Goal: Task Accomplishment & Management: Use online tool/utility

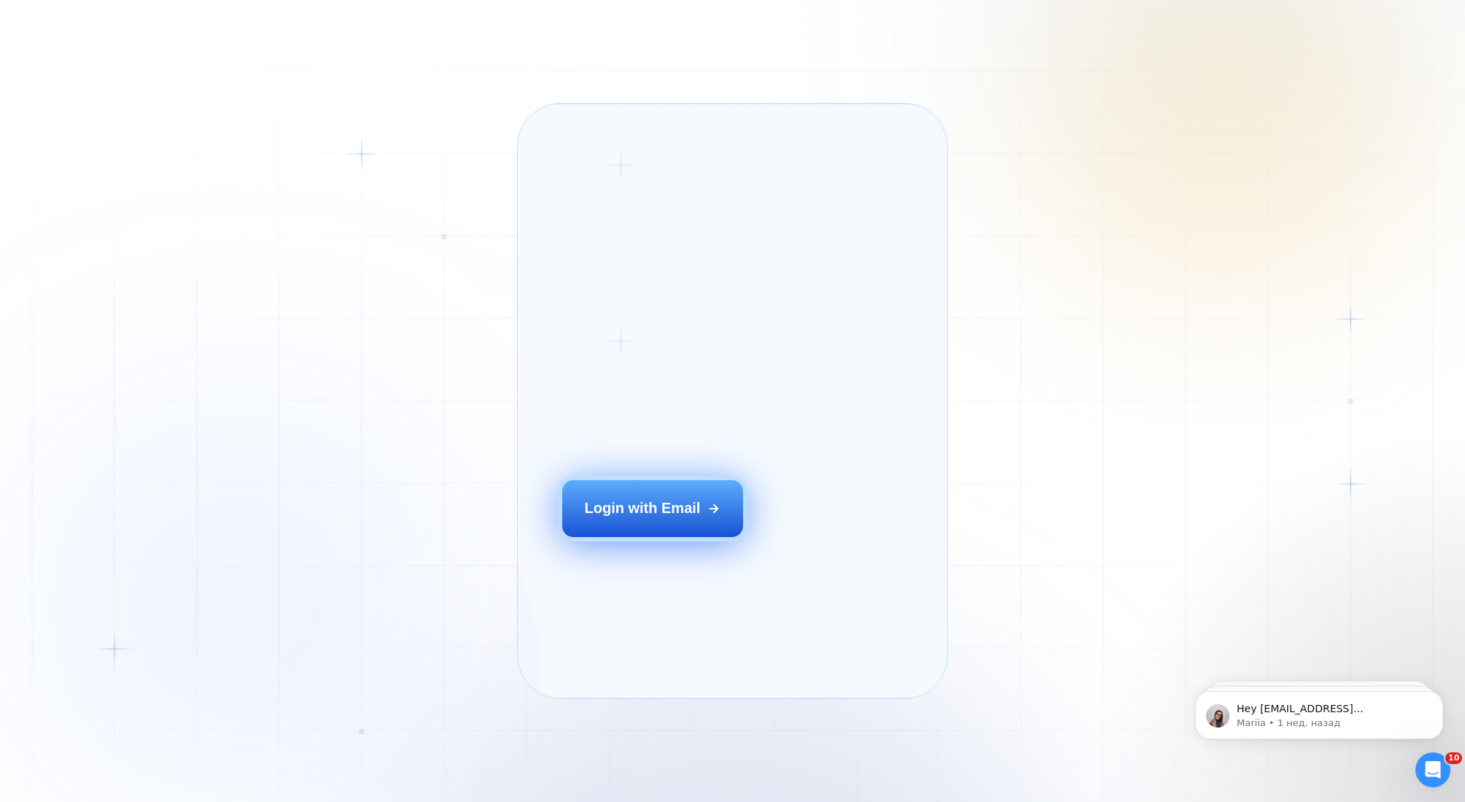
click at [663, 519] on div "Login with Email" at bounding box center [642, 508] width 116 height 20
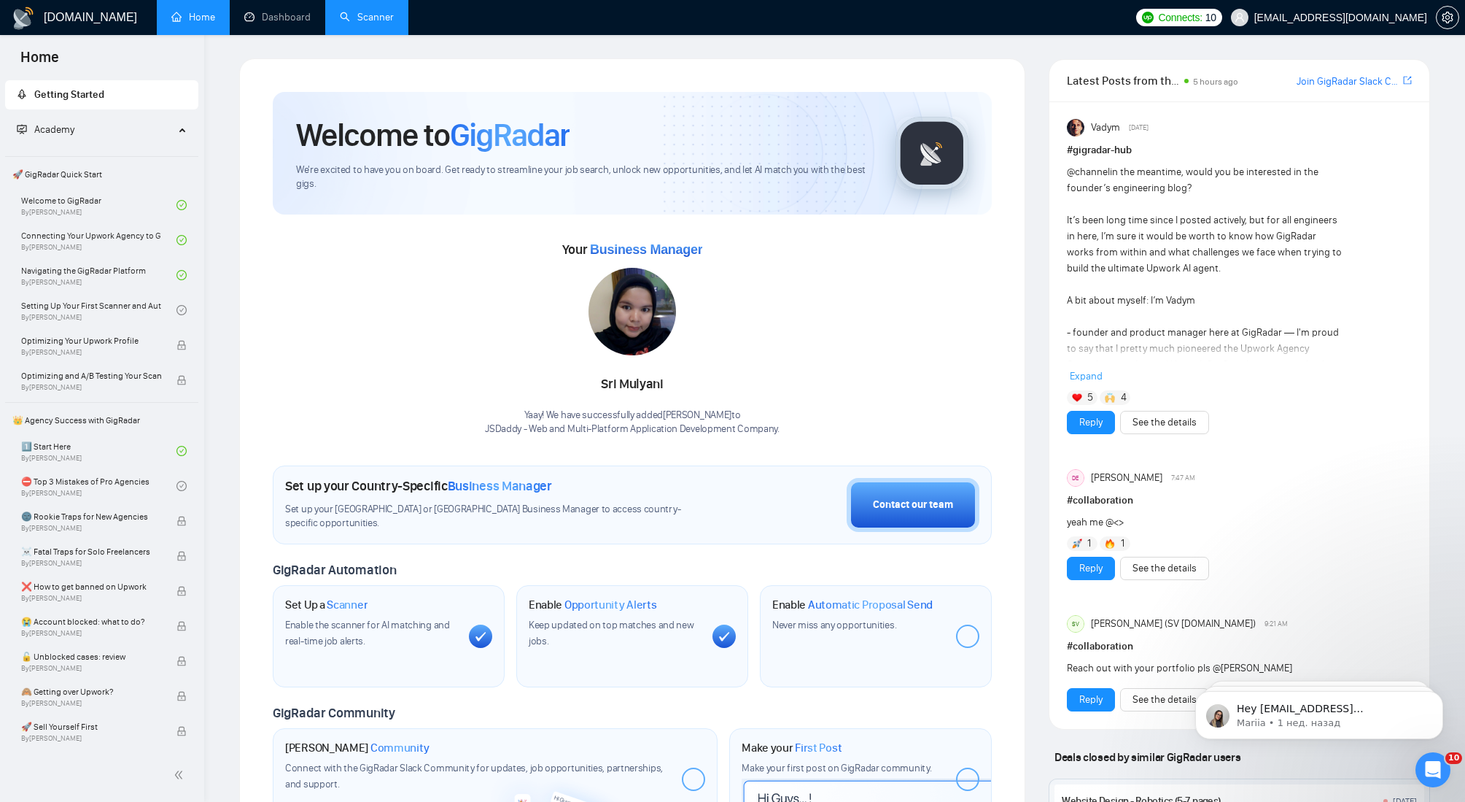
click at [361, 16] on link "Scanner" at bounding box center [367, 17] width 54 height 12
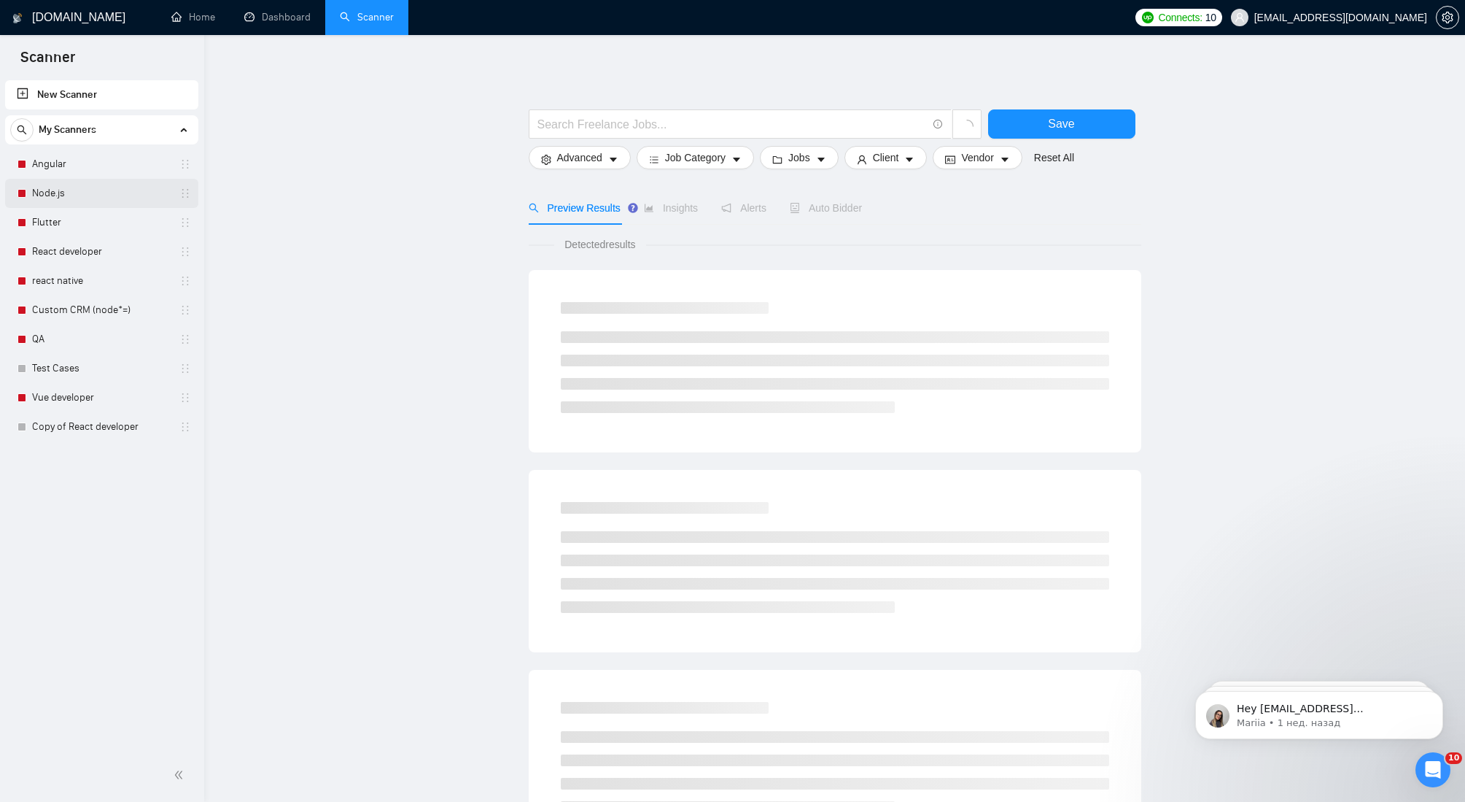
click at [65, 187] on link "Node.js" at bounding box center [101, 193] width 139 height 29
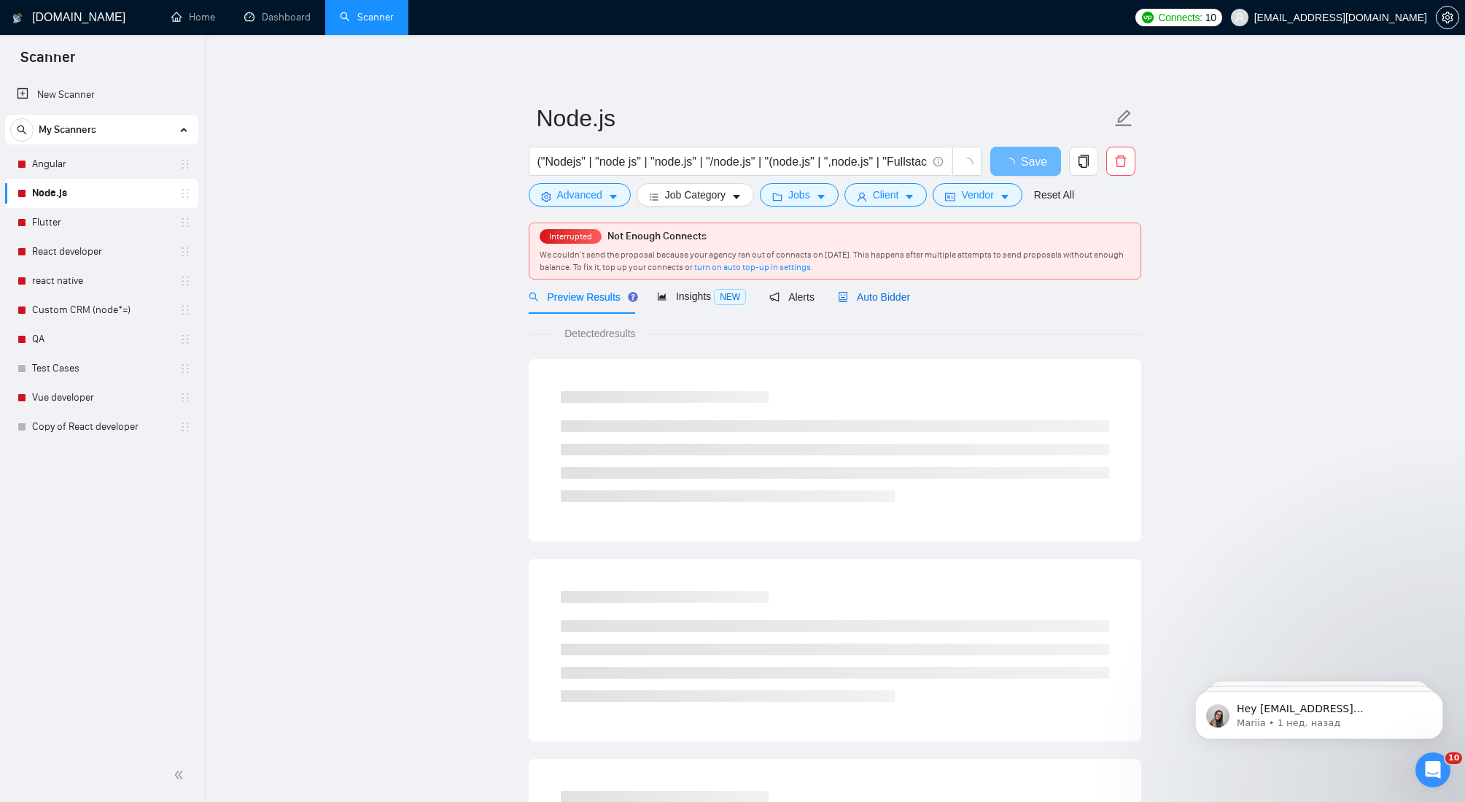
click at [877, 293] on span "Auto Bidder" at bounding box center [874, 297] width 72 height 12
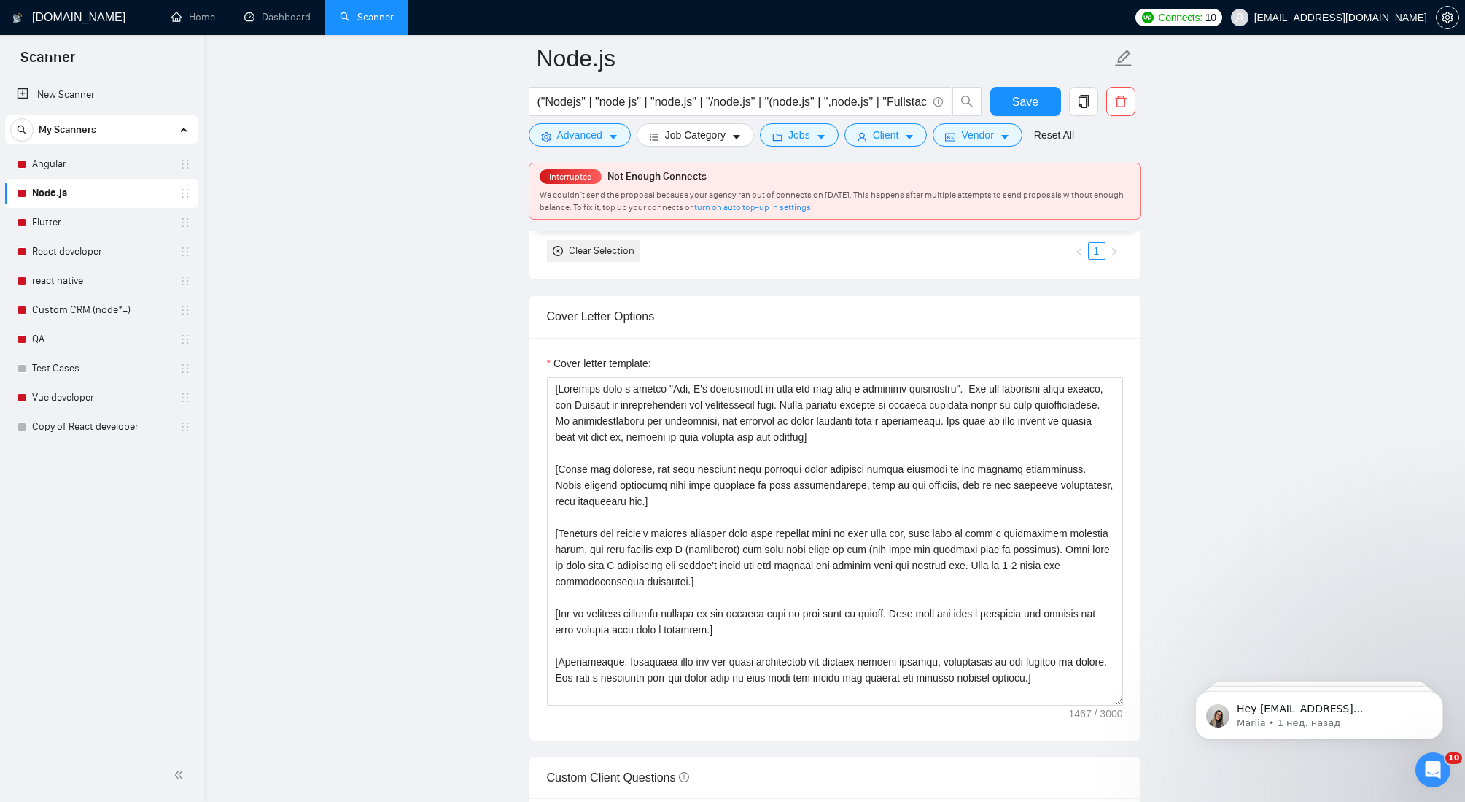
scroll to position [1577, 0]
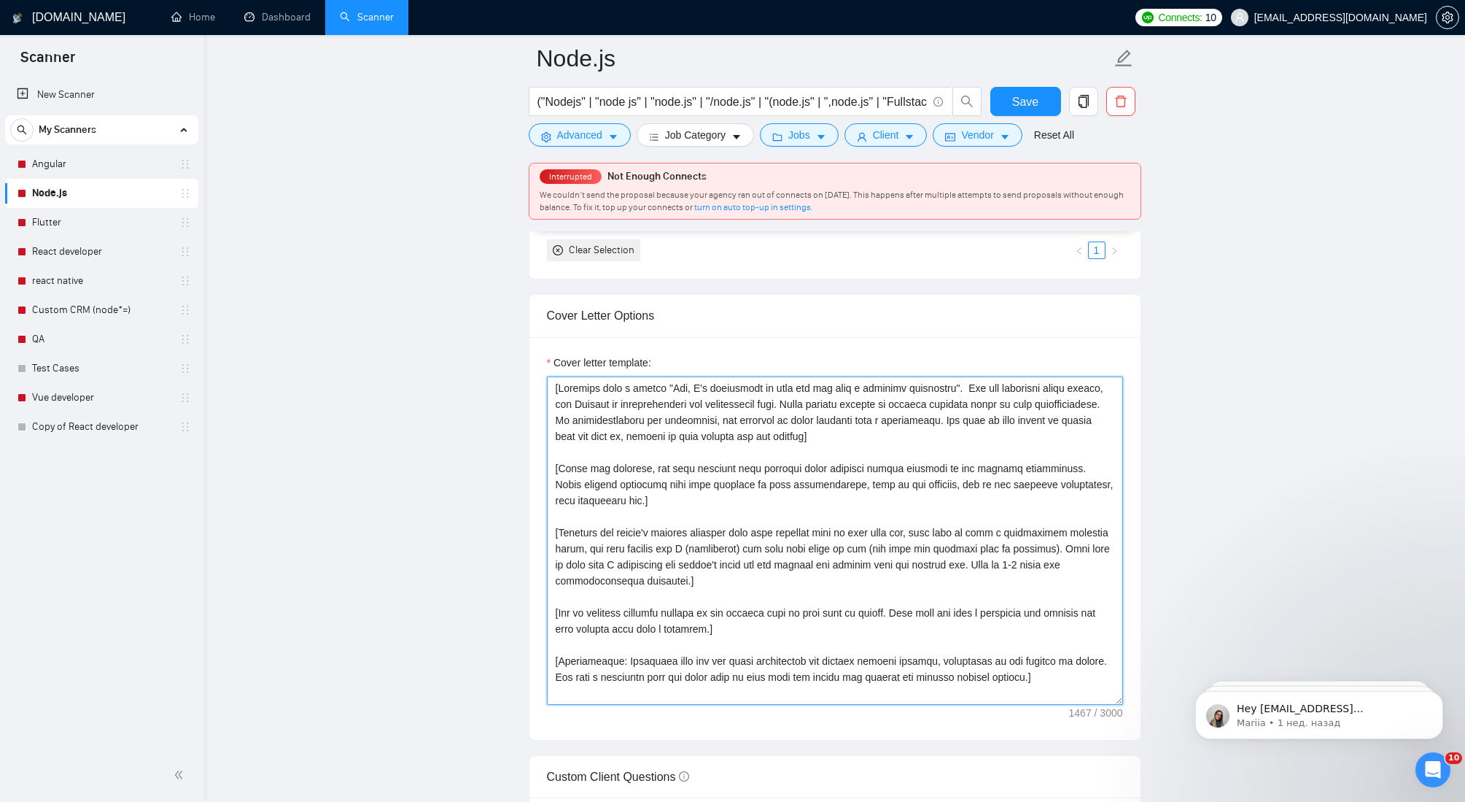
click at [963, 389] on textarea "Cover letter template:" at bounding box center [835, 540] width 576 height 328
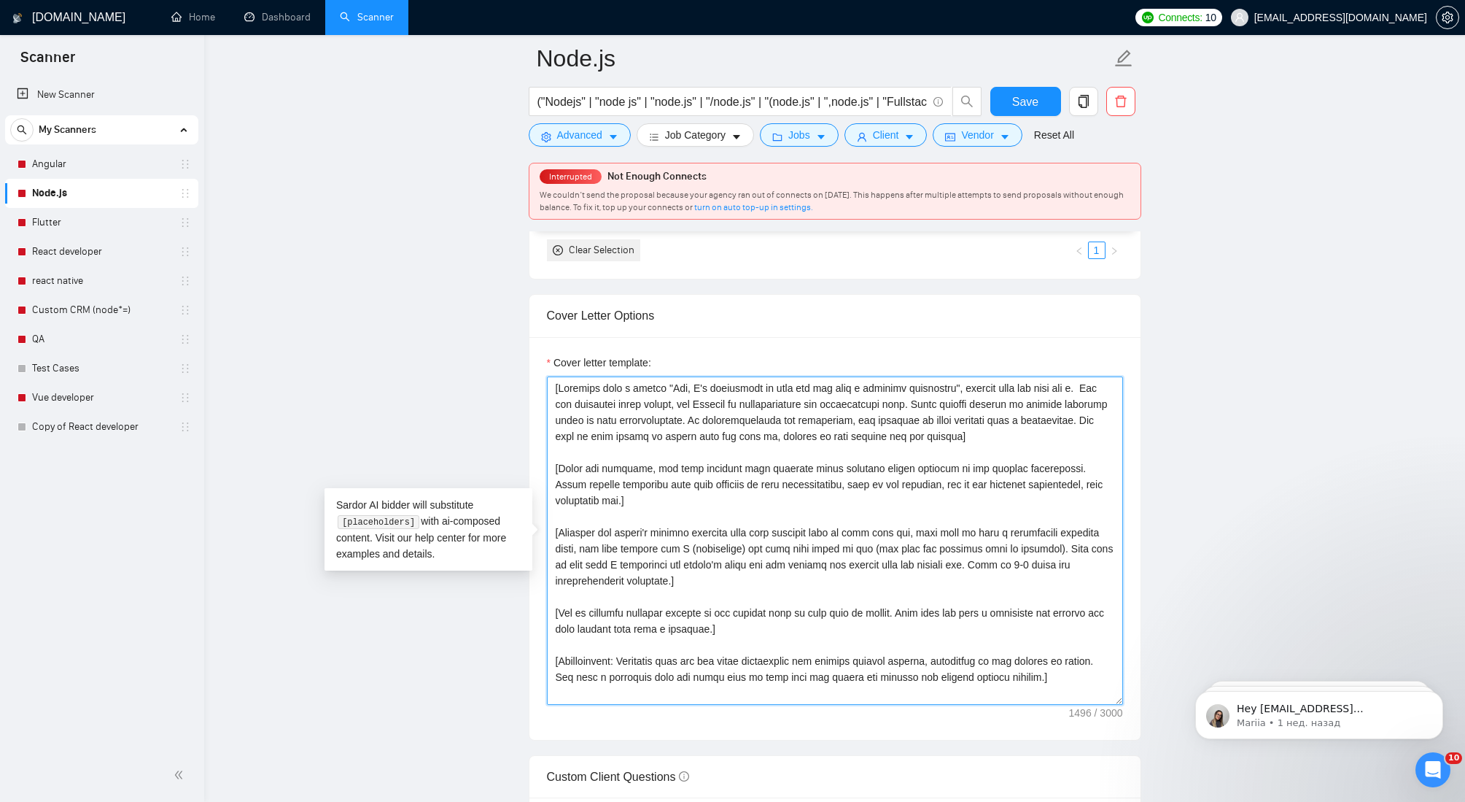
click at [1004, 389] on textarea "Cover letter template:" at bounding box center [835, 540] width 576 height 328
click at [776, 387] on textarea "Cover letter template:" at bounding box center [835, 540] width 576 height 328
click at [811, 390] on textarea "Cover letter template:" at bounding box center [835, 540] width 576 height 328
click at [1100, 387] on textarea "Cover letter template:" at bounding box center [835, 540] width 576 height 328
click at [601, 402] on textarea "Cover letter template:" at bounding box center [835, 540] width 576 height 328
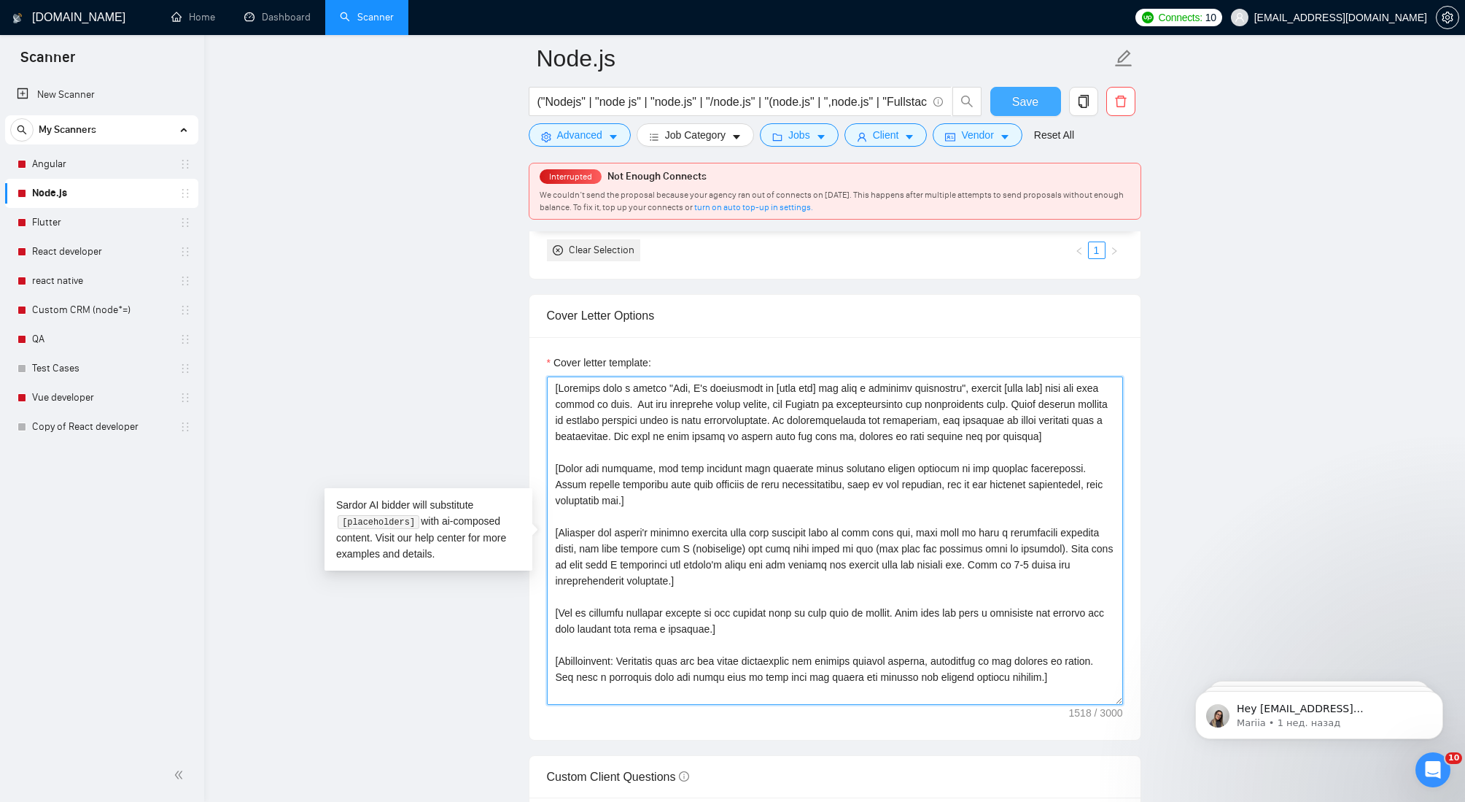
type textarea "[Loremips dolo s ametco "Adi, E's doeiusmodt in [utla etd] mag aliq e adminimv …"
click at [1019, 93] on span "Save" at bounding box center [1025, 102] width 26 height 18
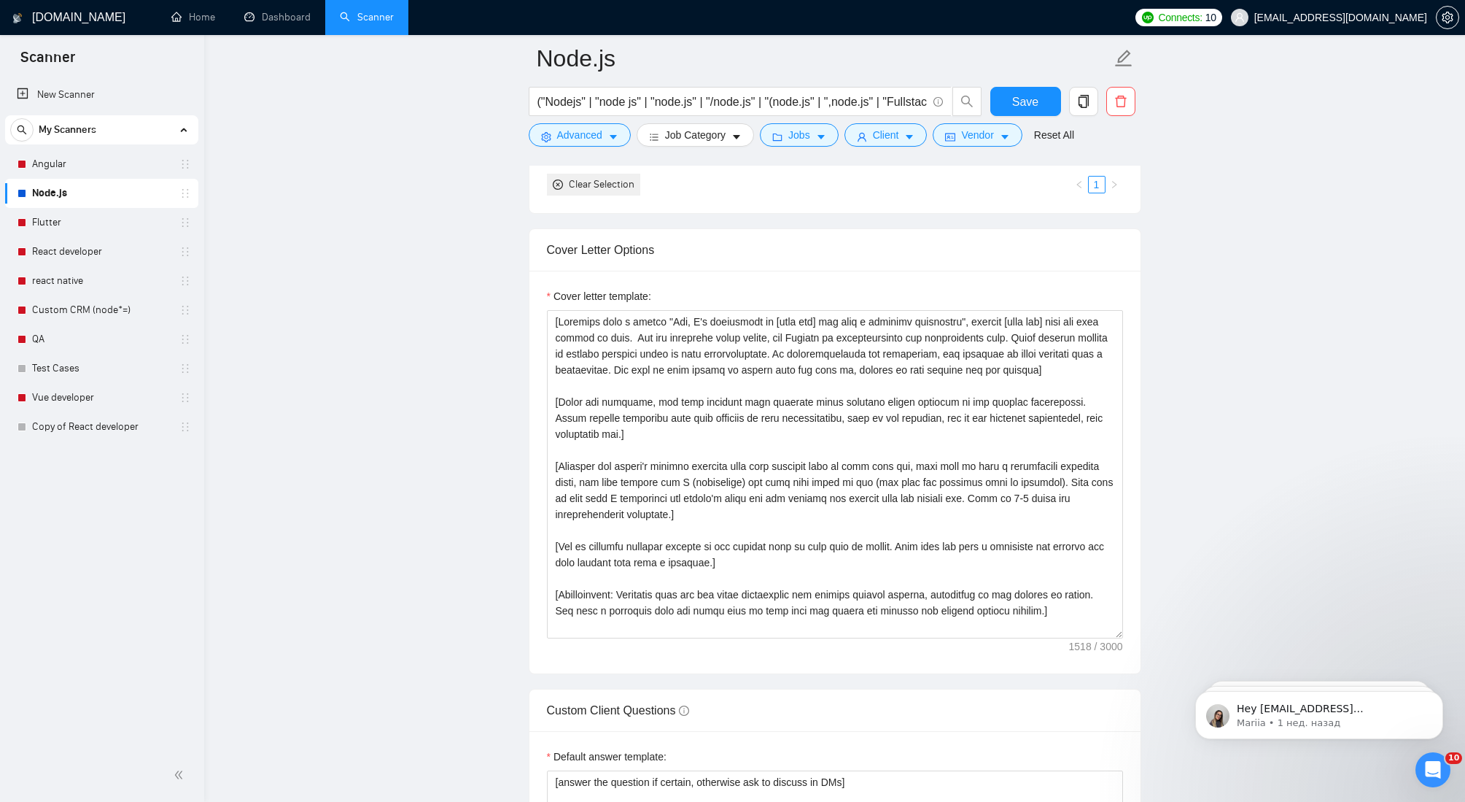
click at [217, 278] on div "[DOMAIN_NAME] Home Dashboard Scanner Connects: 10 [EMAIL_ADDRESS][DOMAIN_NAME] …" at bounding box center [834, 710] width 1261 height 4575
click at [95, 199] on link "Node.js" at bounding box center [101, 193] width 139 height 29
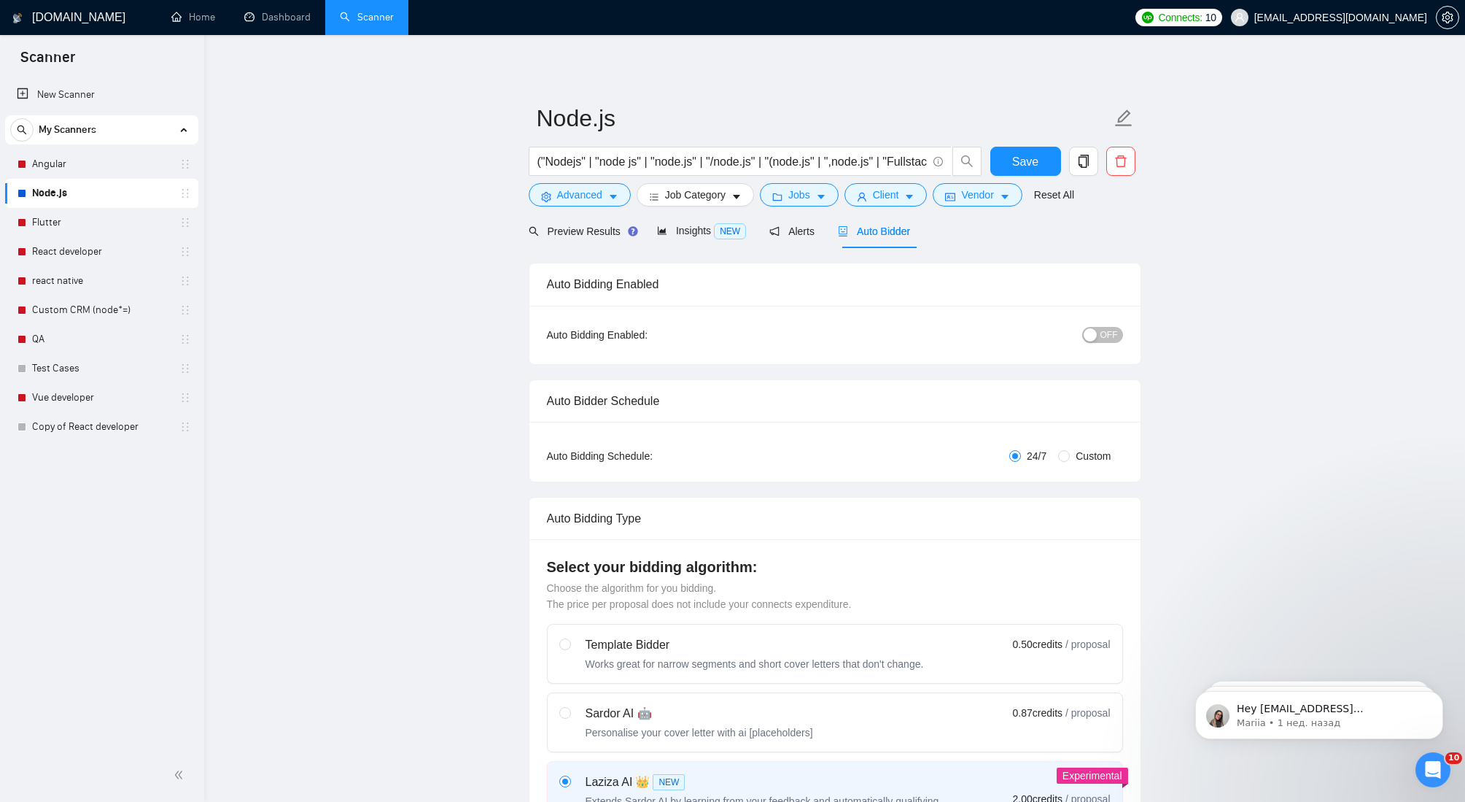
click at [1110, 341] on span "OFF" at bounding box center [1110, 335] width 18 height 16
click at [1038, 161] on span "Save" at bounding box center [1025, 161] width 26 height 18
